Goal: Navigation & Orientation: Find specific page/section

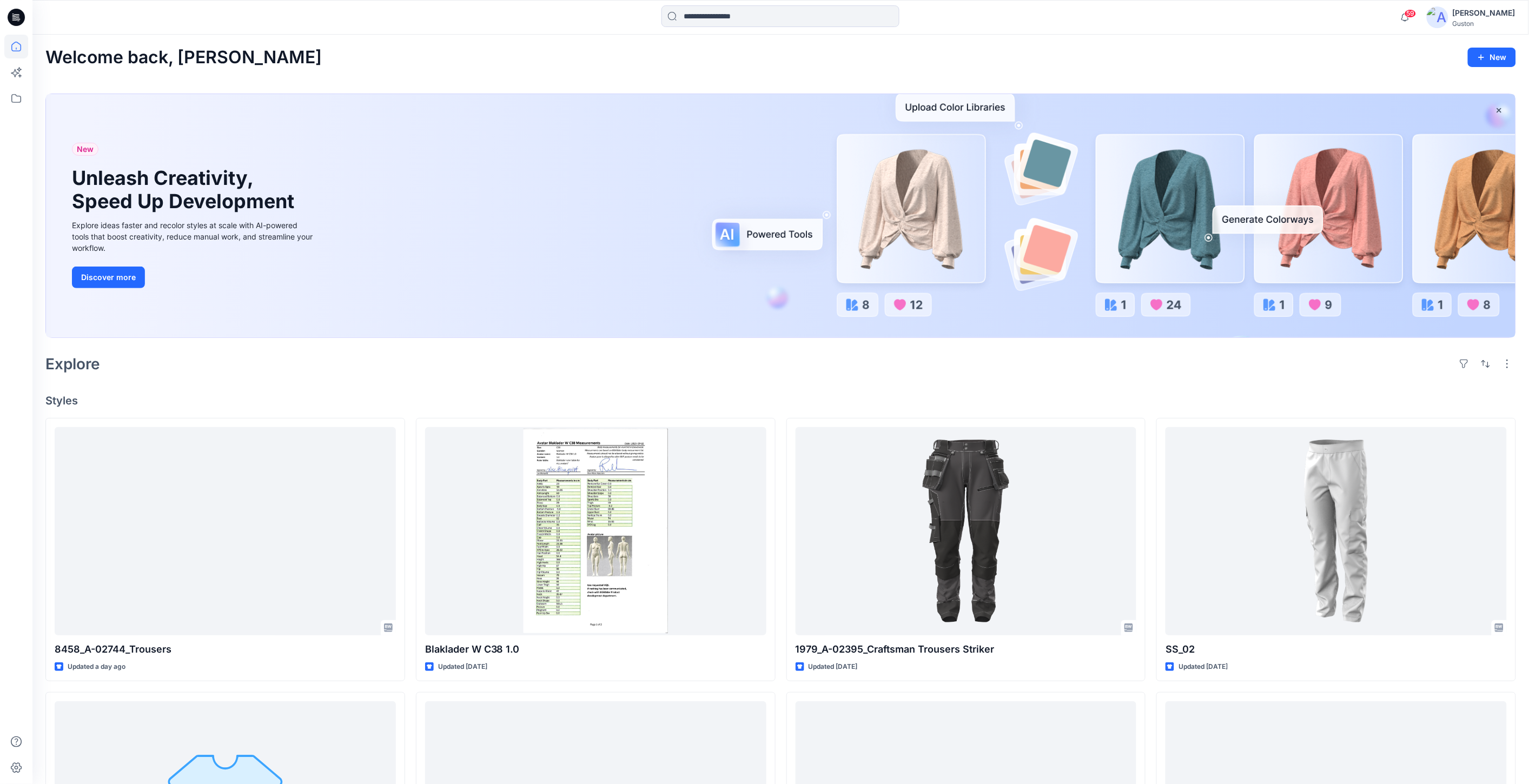
click at [1394, 70] on div "Welcome back, [PERSON_NAME] New New Unleash Creativity, Speed Up Development Ex…" at bounding box center [780, 658] width 1497 height 1247
click at [18, 99] on icon at bounding box center [16, 98] width 24 height 24
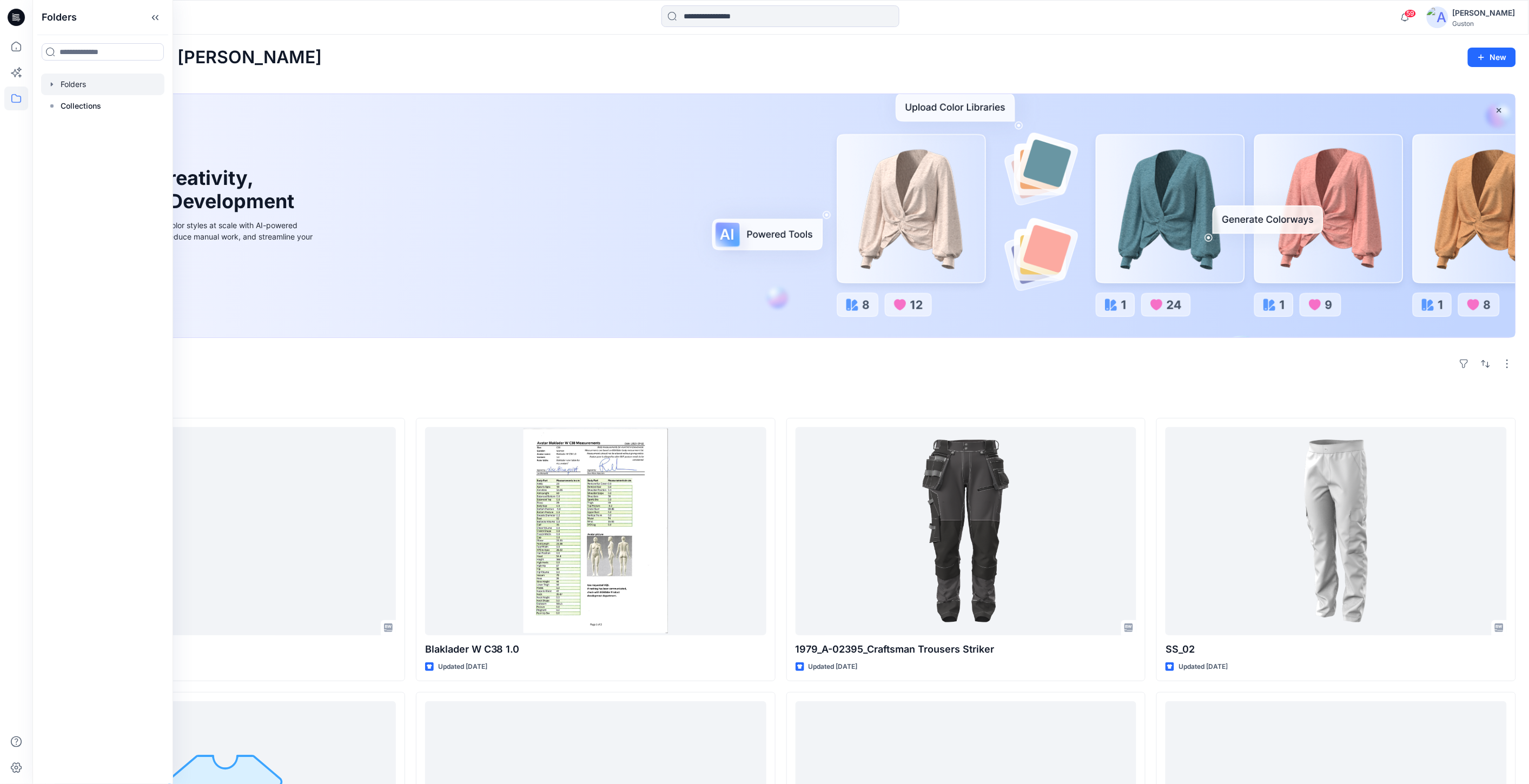
click at [89, 84] on div at bounding box center [103, 84] width 123 height 22
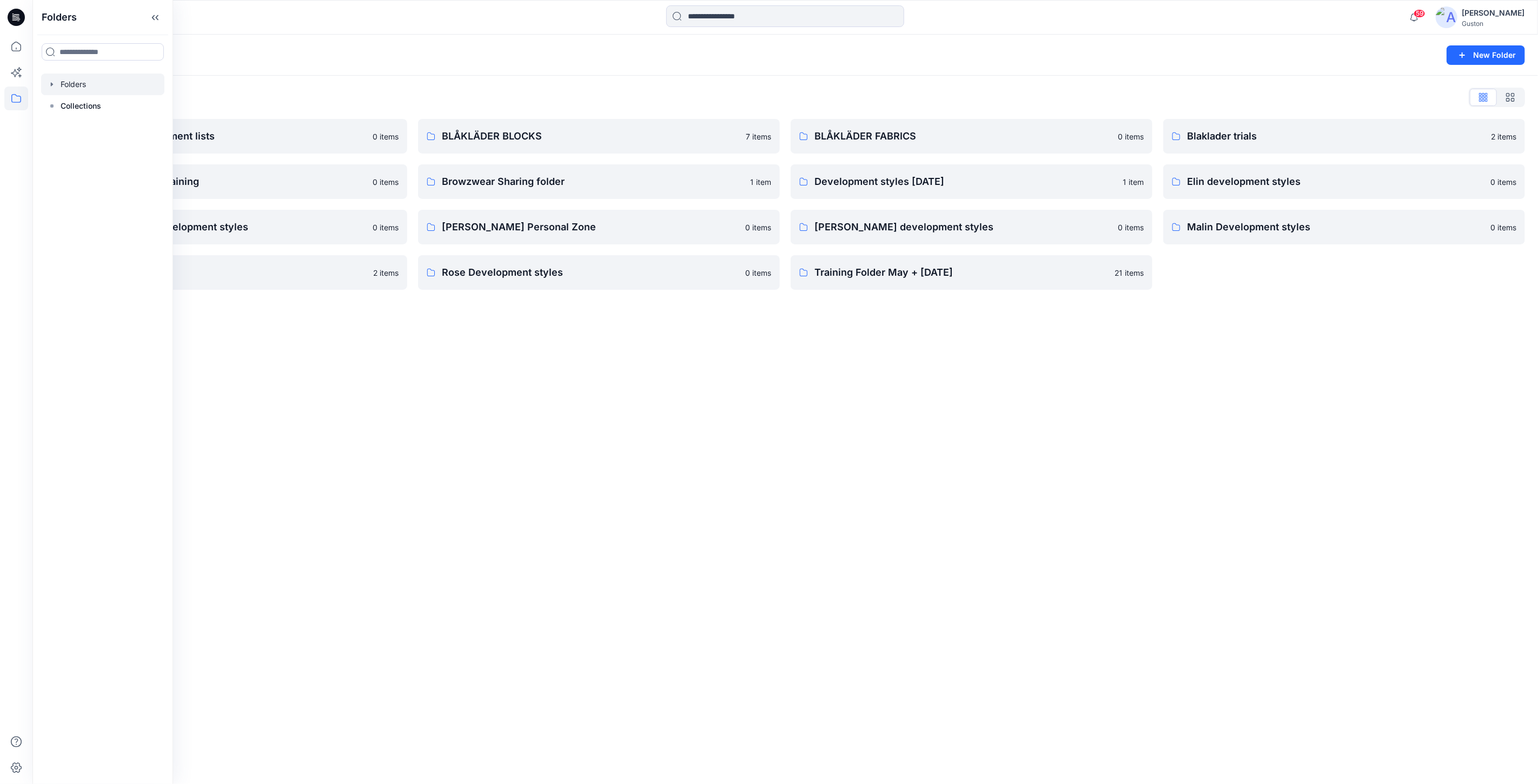
click at [616, 444] on div "Folders New Folder Folders List Avatars and measurement lists 0 items Blaklader…" at bounding box center [785, 409] width 1505 height 749
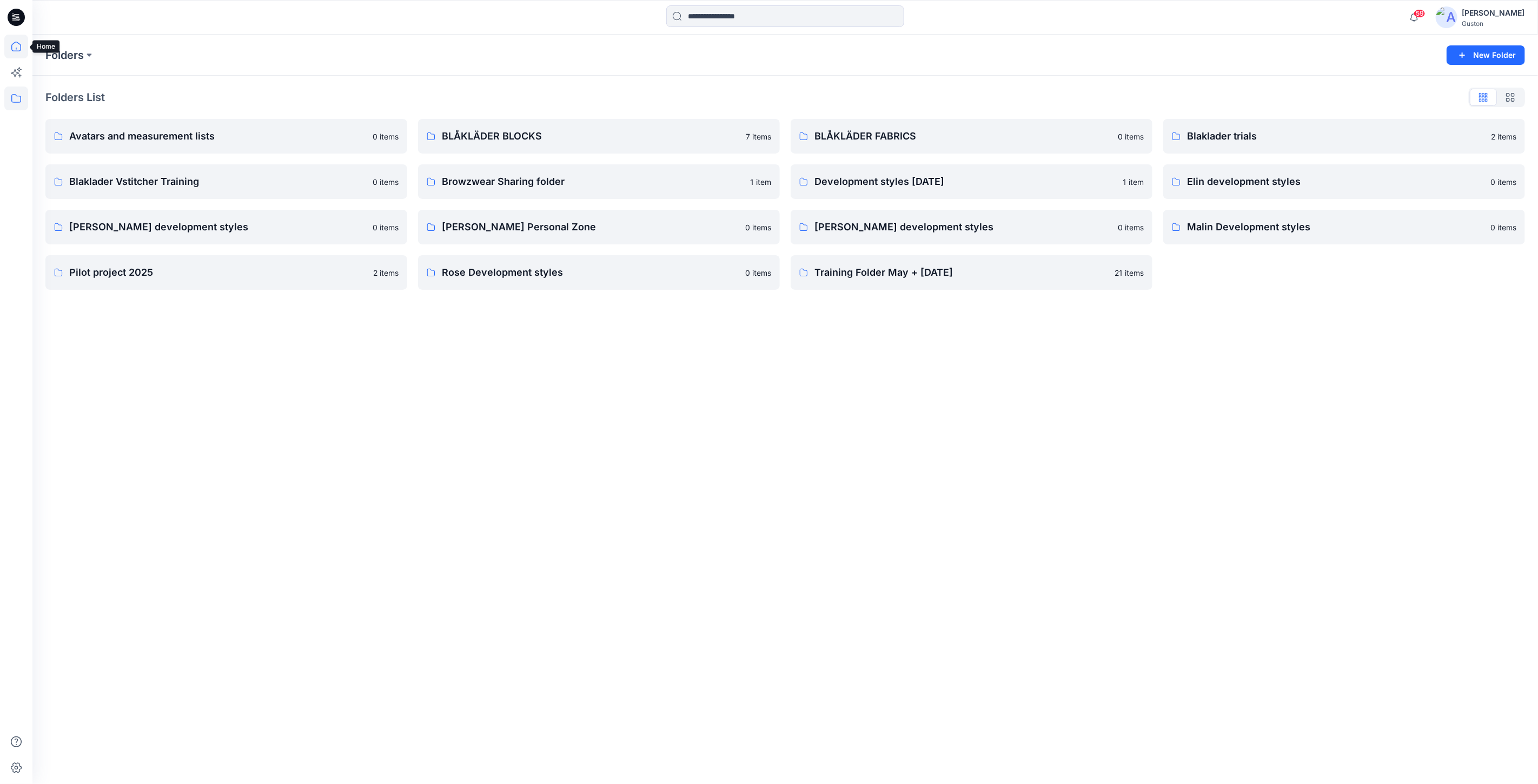
click at [17, 46] on icon at bounding box center [16, 46] width 24 height 24
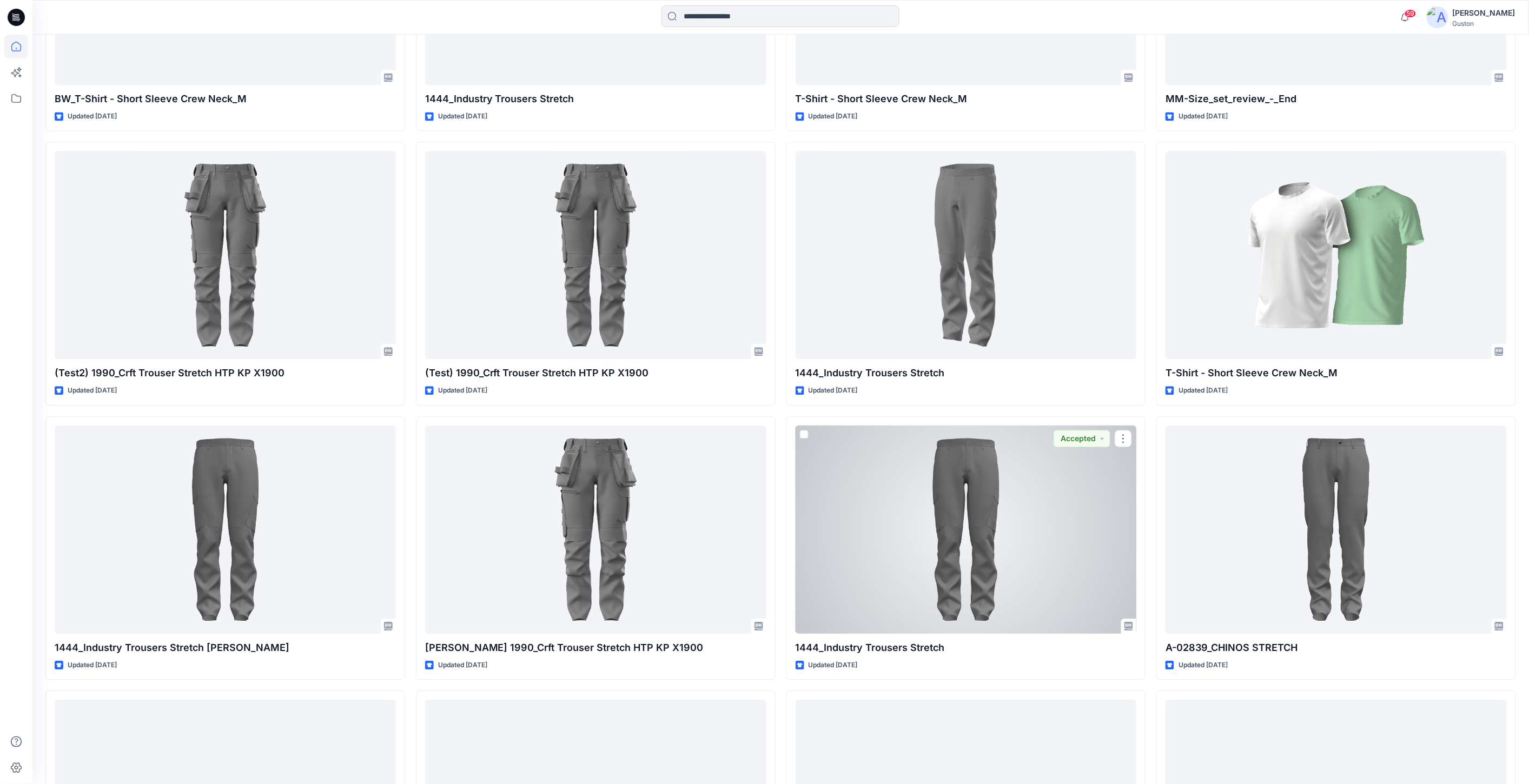
scroll to position [1322, 0]
